Goal: Register for event/course

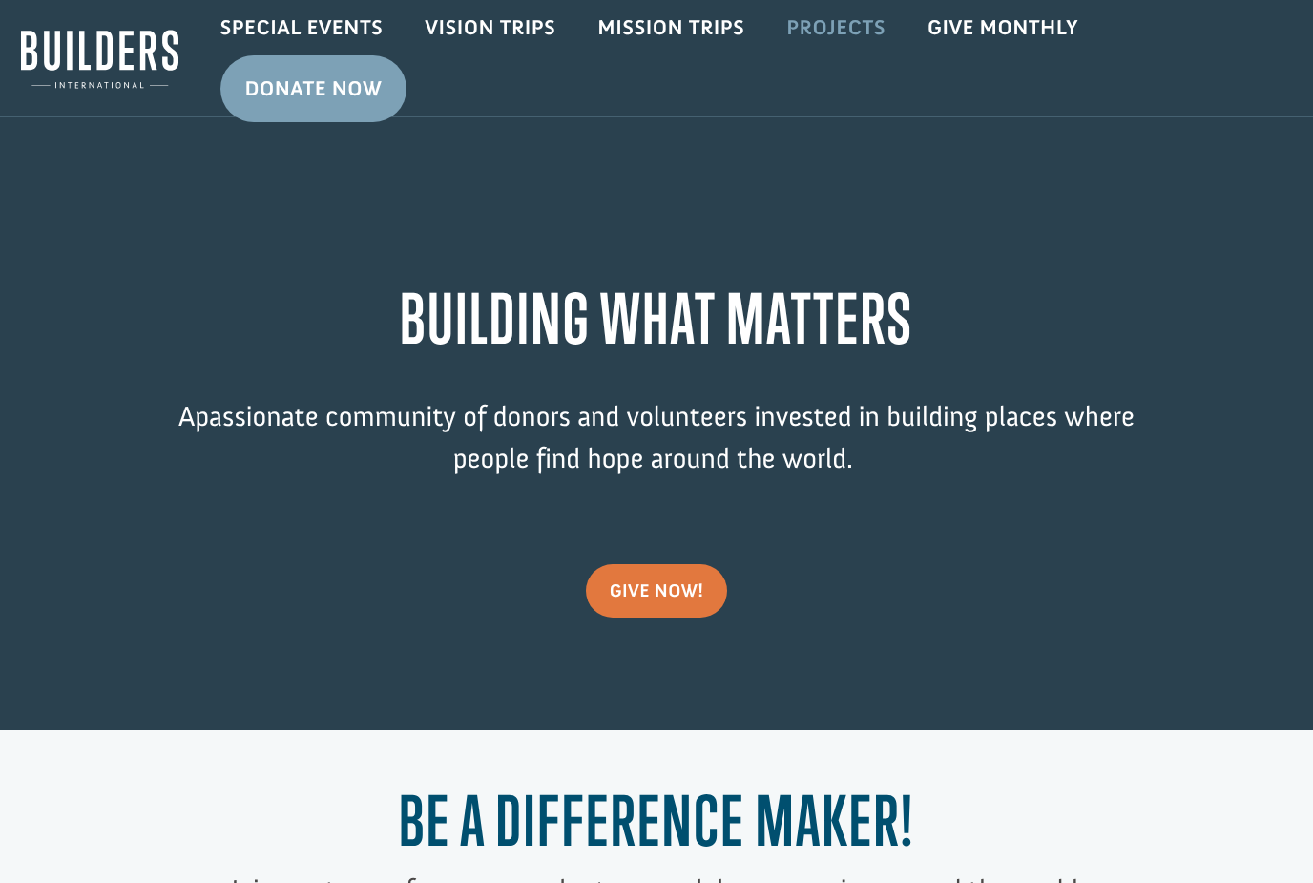
click at [833, 27] on link "Projects" at bounding box center [836, 27] width 141 height 55
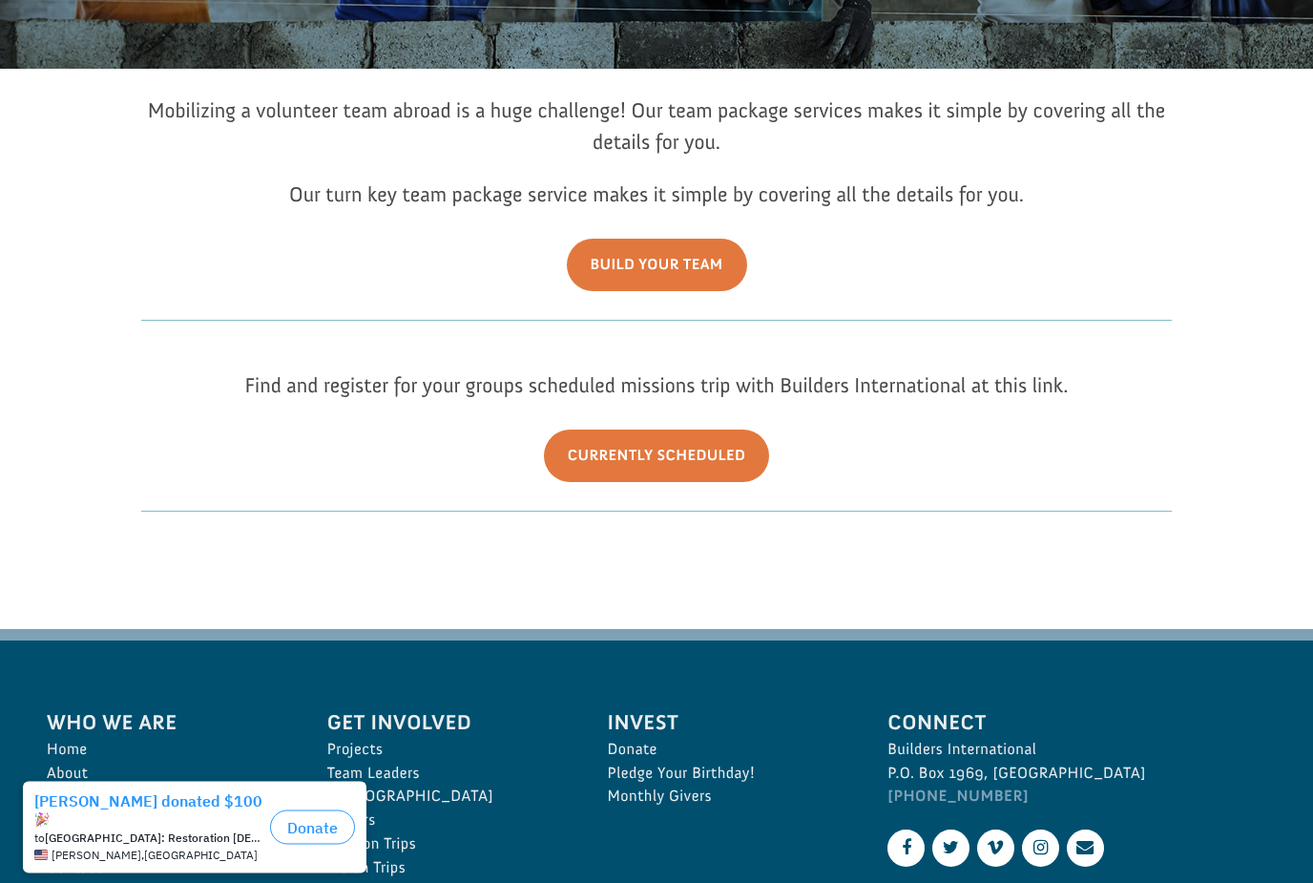
scroll to position [386, 0]
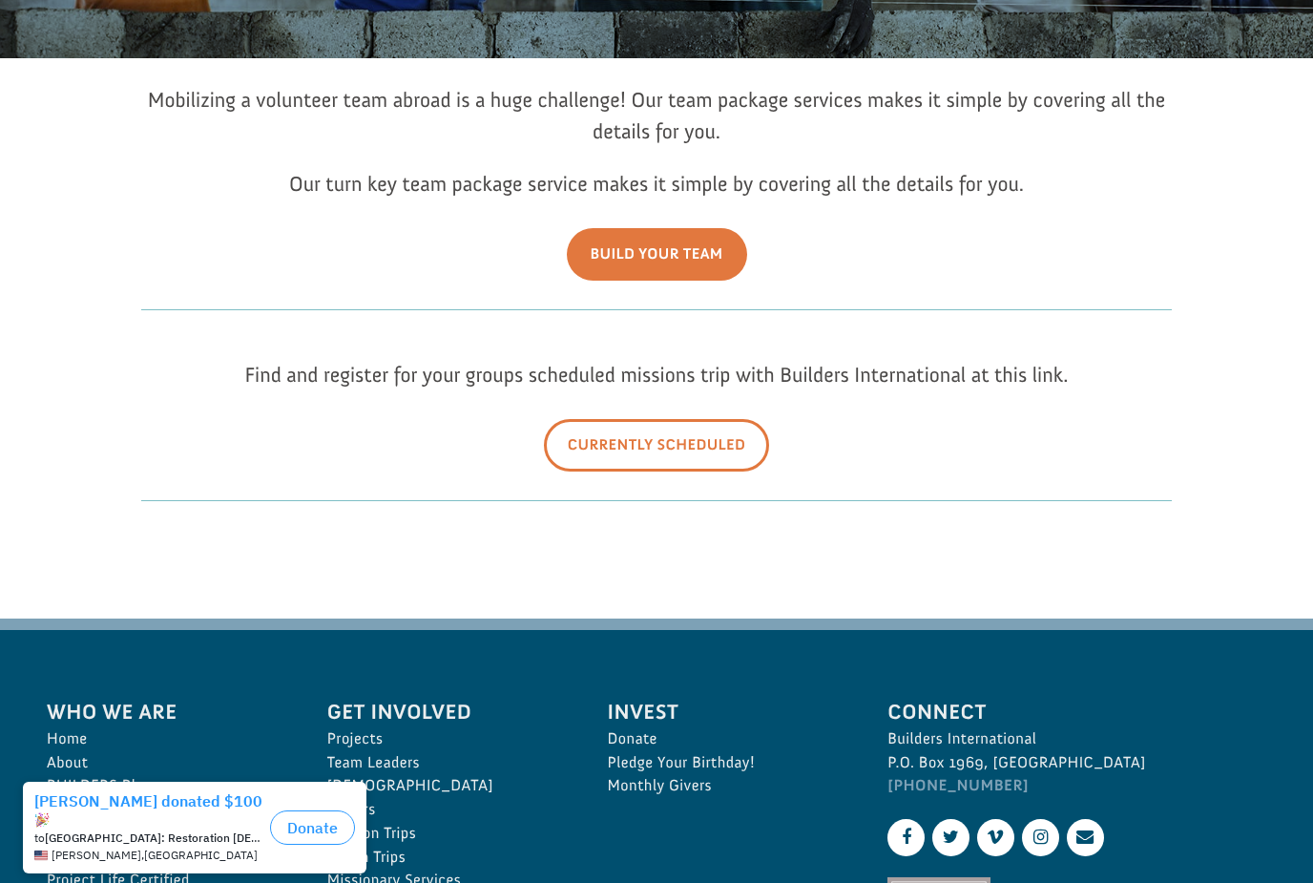
click at [654, 472] on link "Currently Scheduled" at bounding box center [657, 445] width 226 height 52
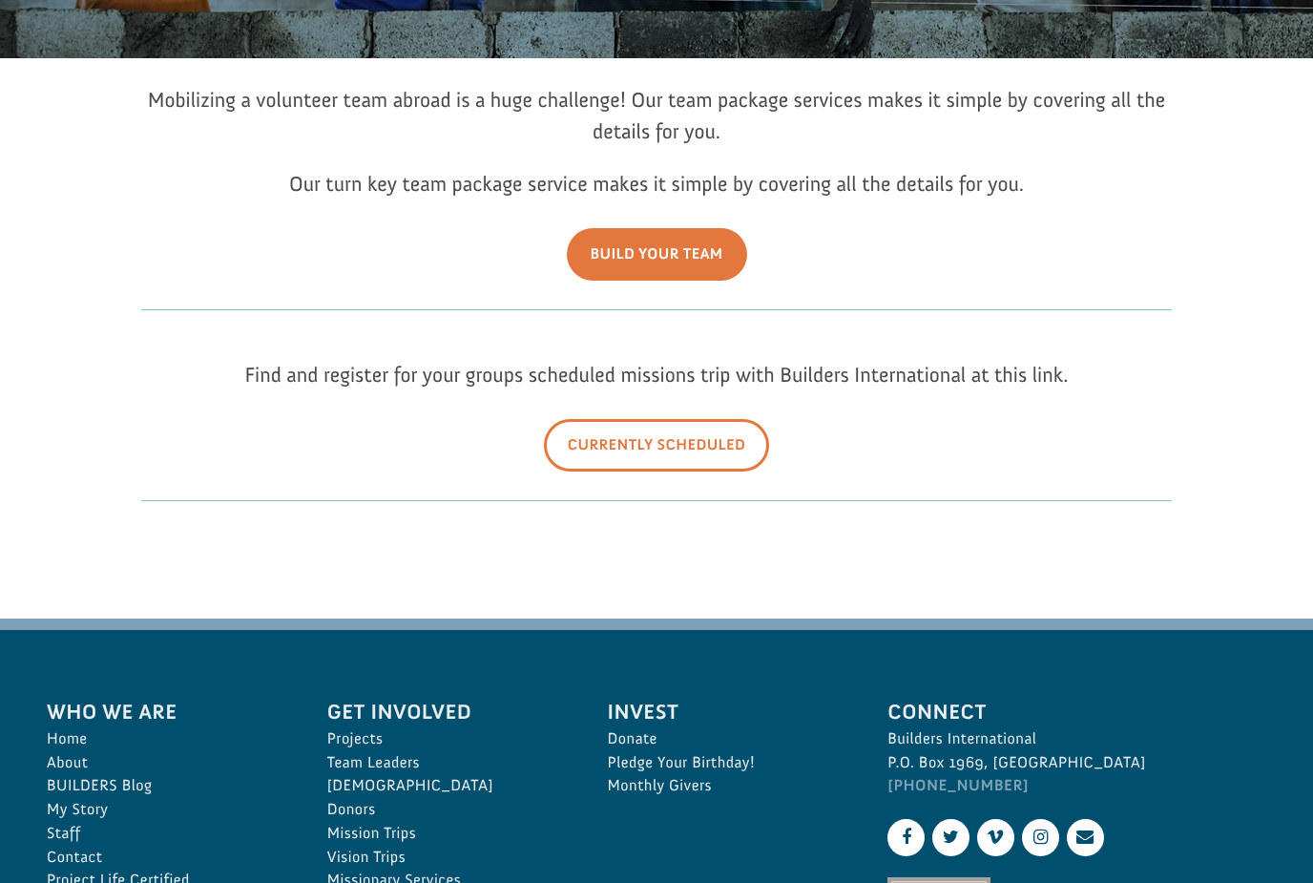
scroll to position [445, 0]
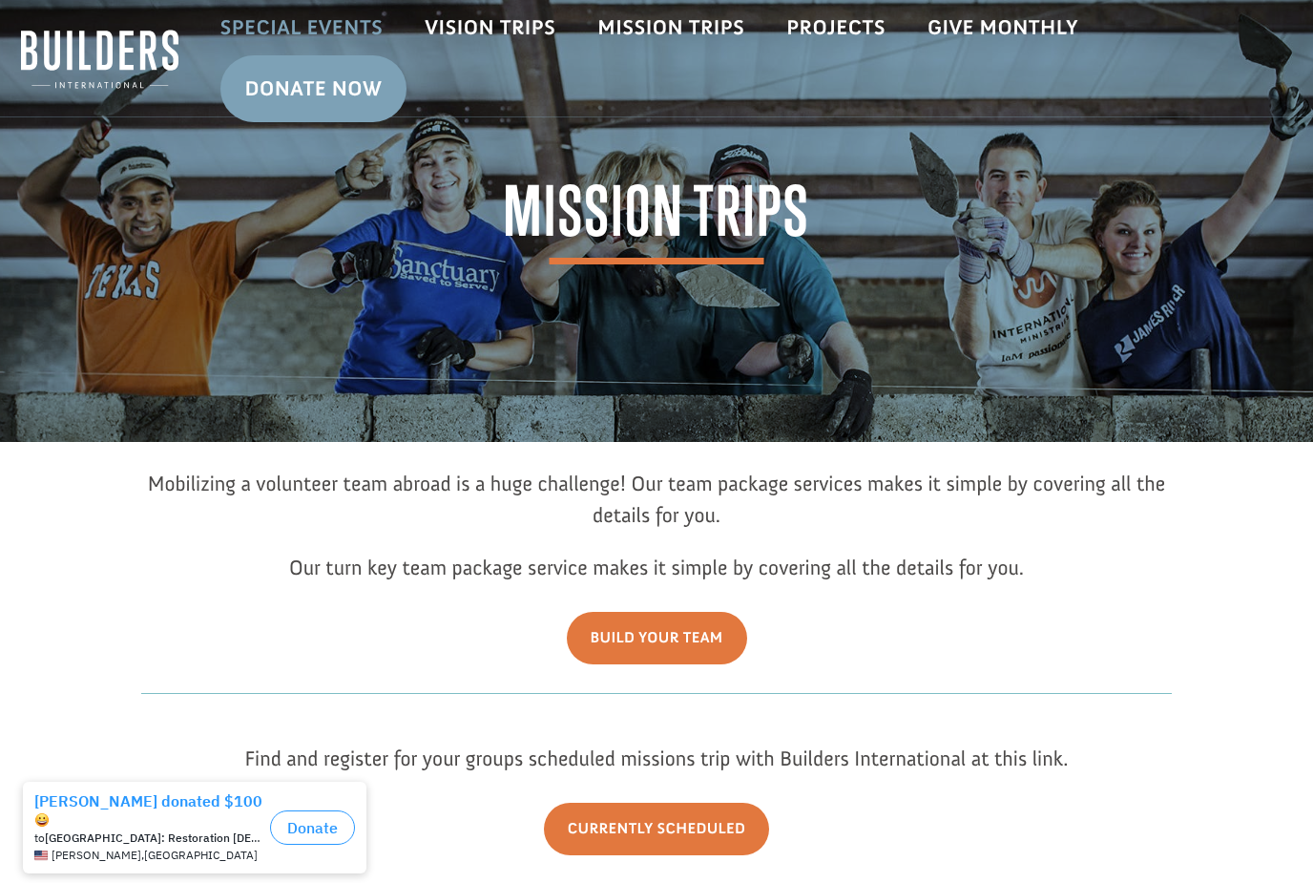
click at [262, 24] on link "Special Events" at bounding box center [301, 27] width 205 height 55
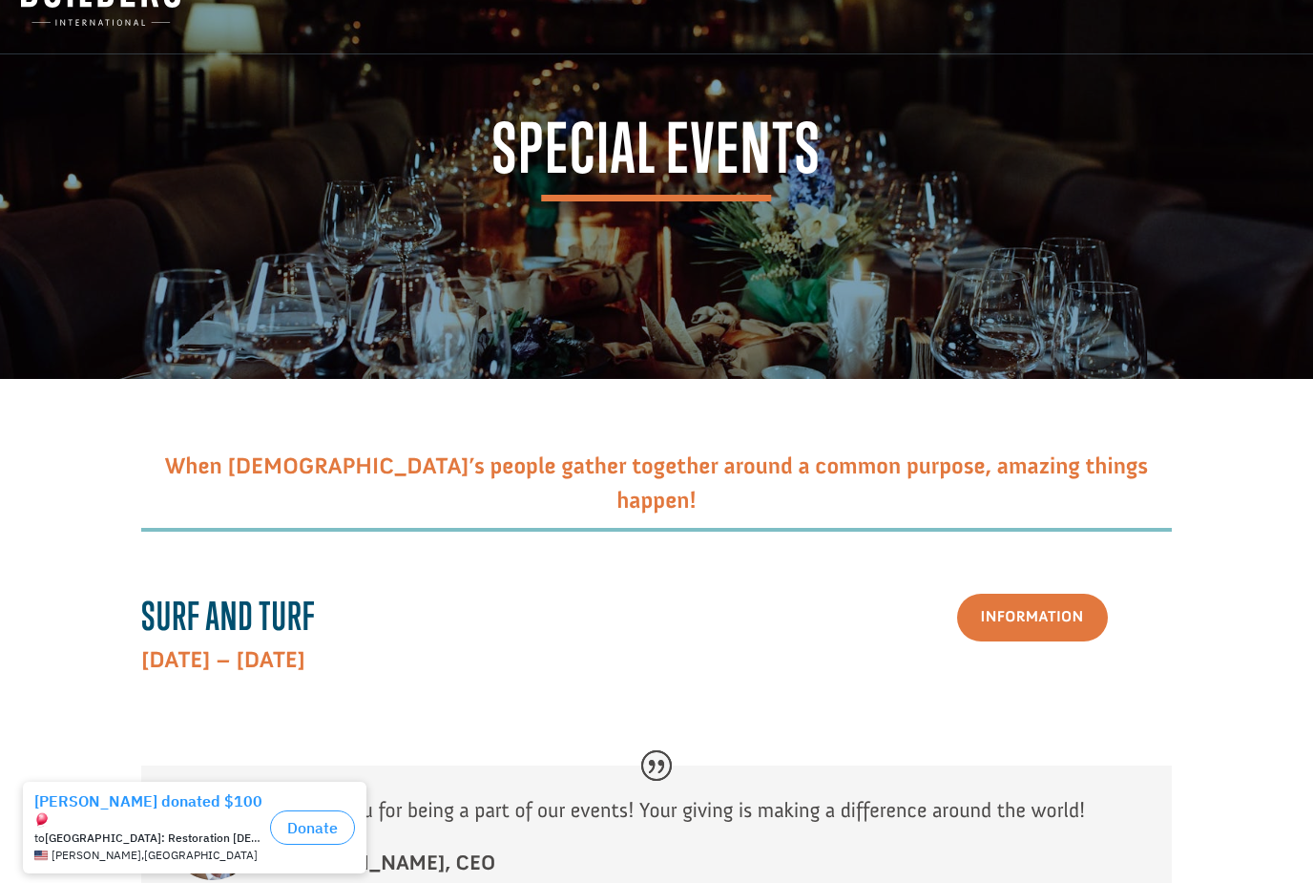
scroll to position [191, 0]
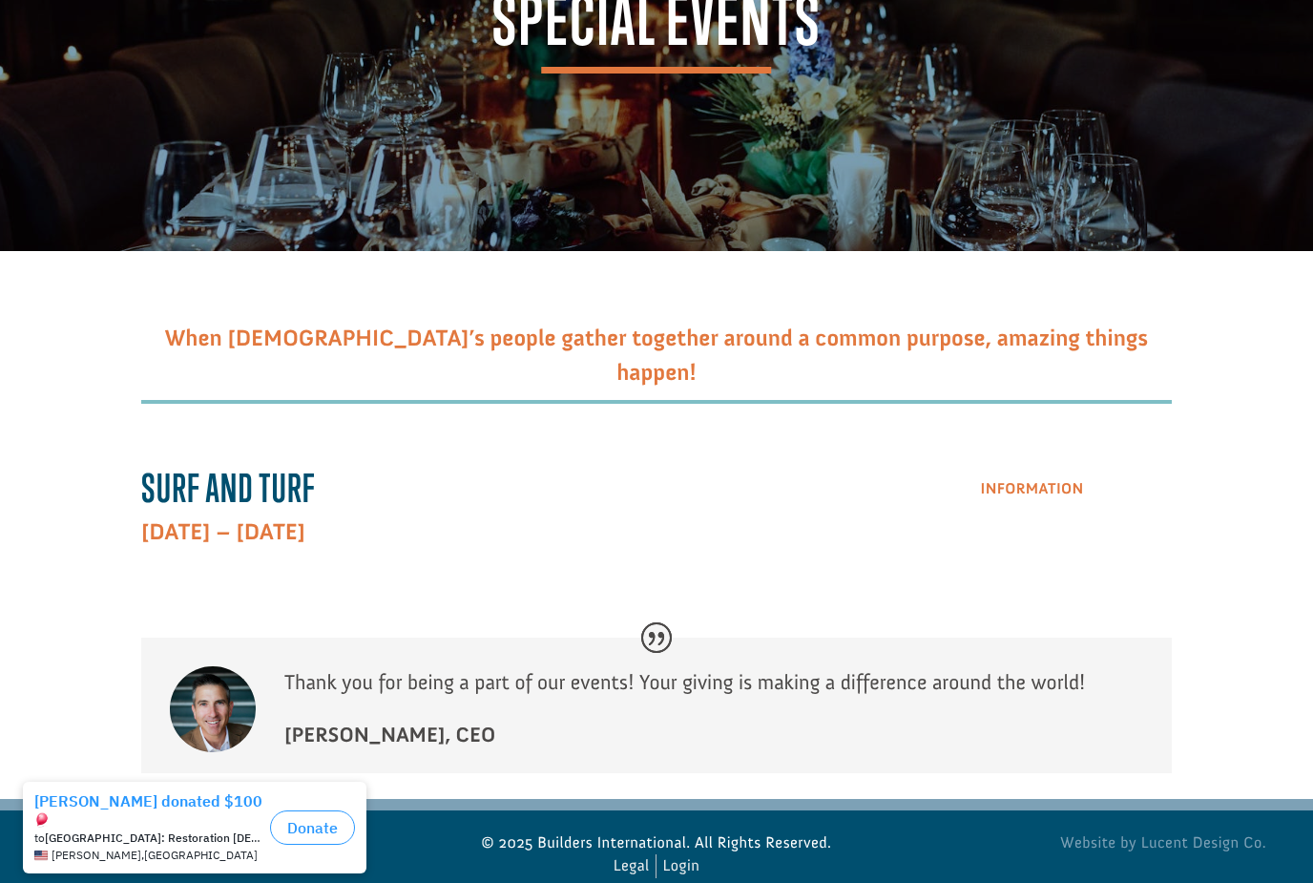
click at [1048, 504] on link "Information" at bounding box center [1032, 490] width 151 height 49
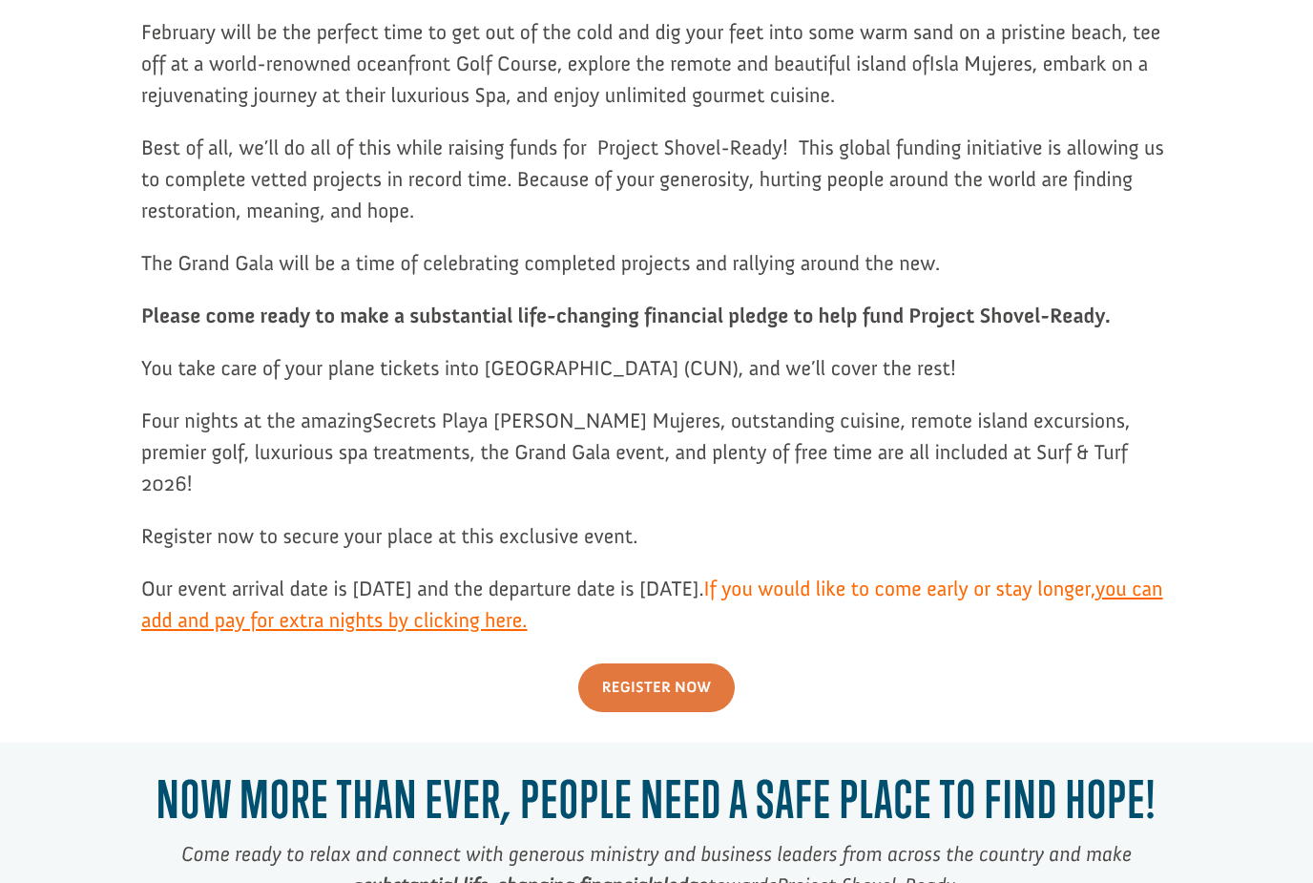
scroll to position [1710, 0]
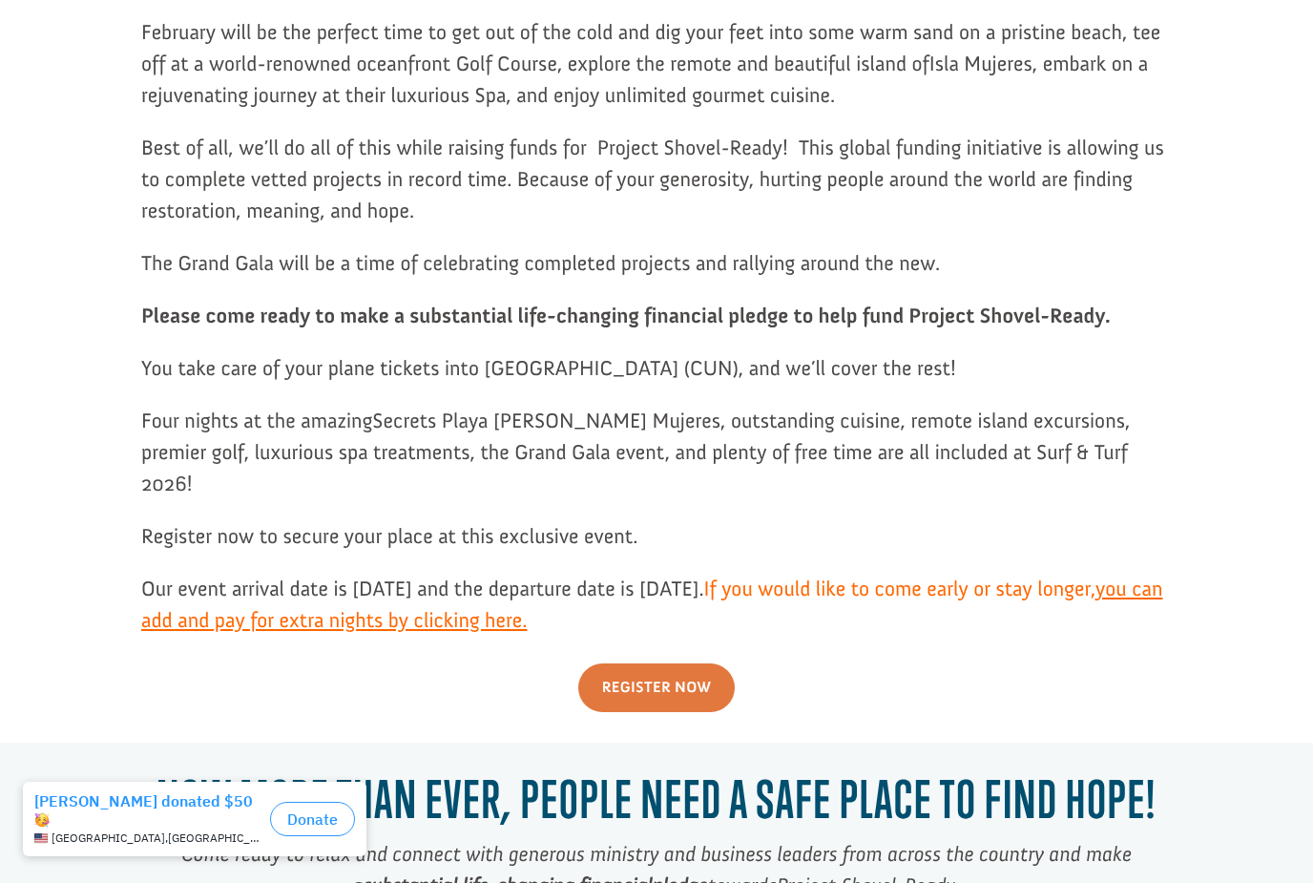
click at [771, 576] on link "you can add and pay for extra nights by clicking here." at bounding box center [652, 609] width 1022 height 67
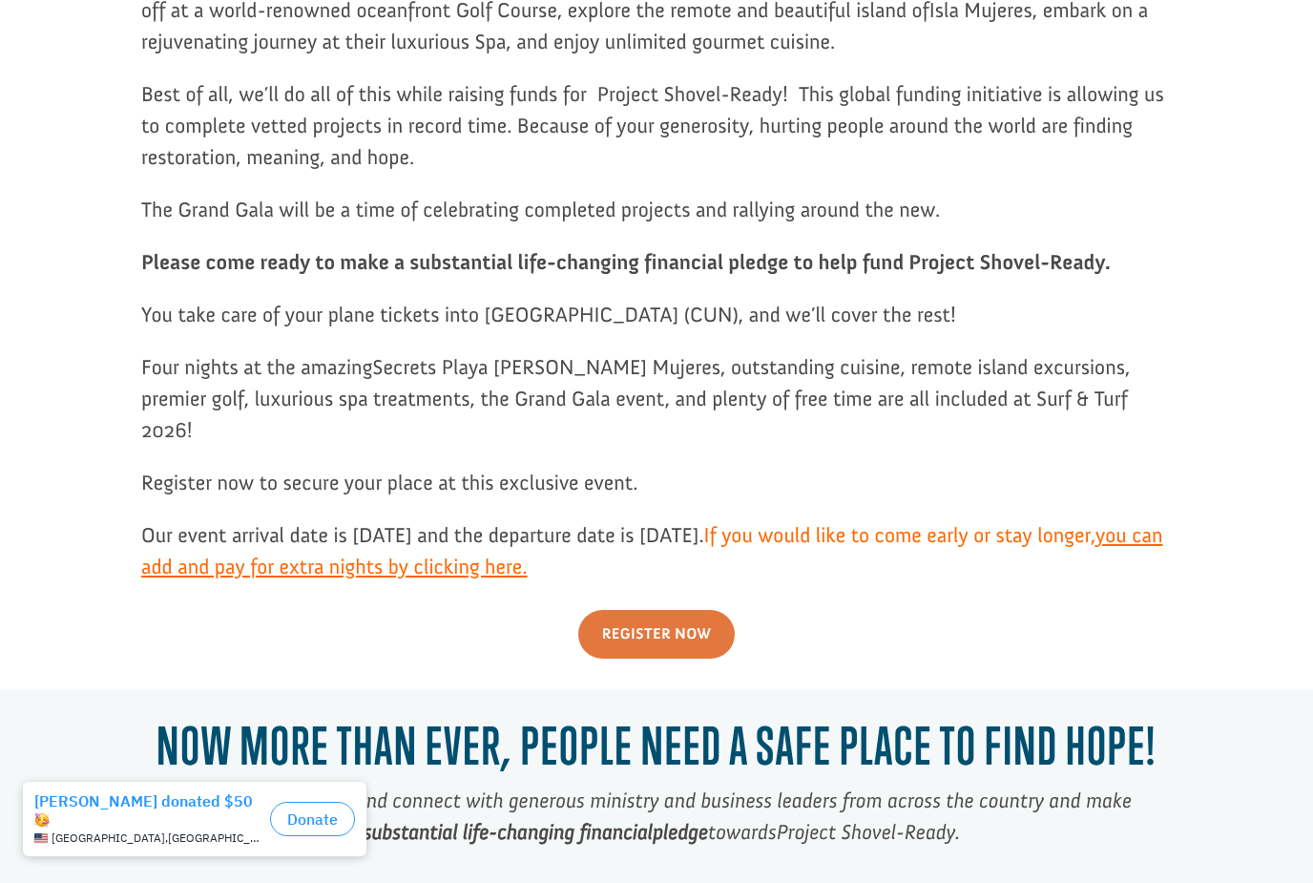
scroll to position [1772, 0]
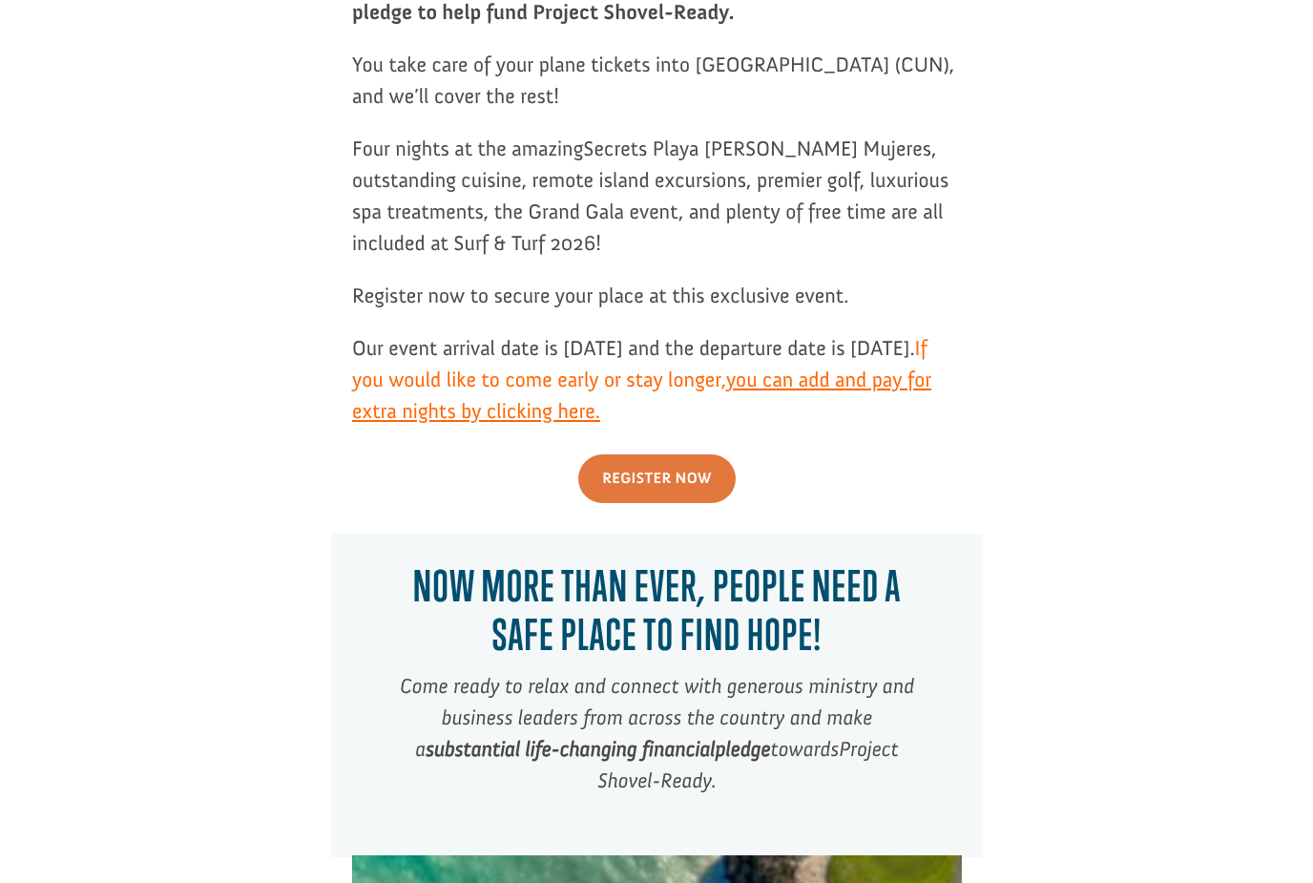
scroll to position [1772, 0]
